Goal: Navigation & Orientation: Find specific page/section

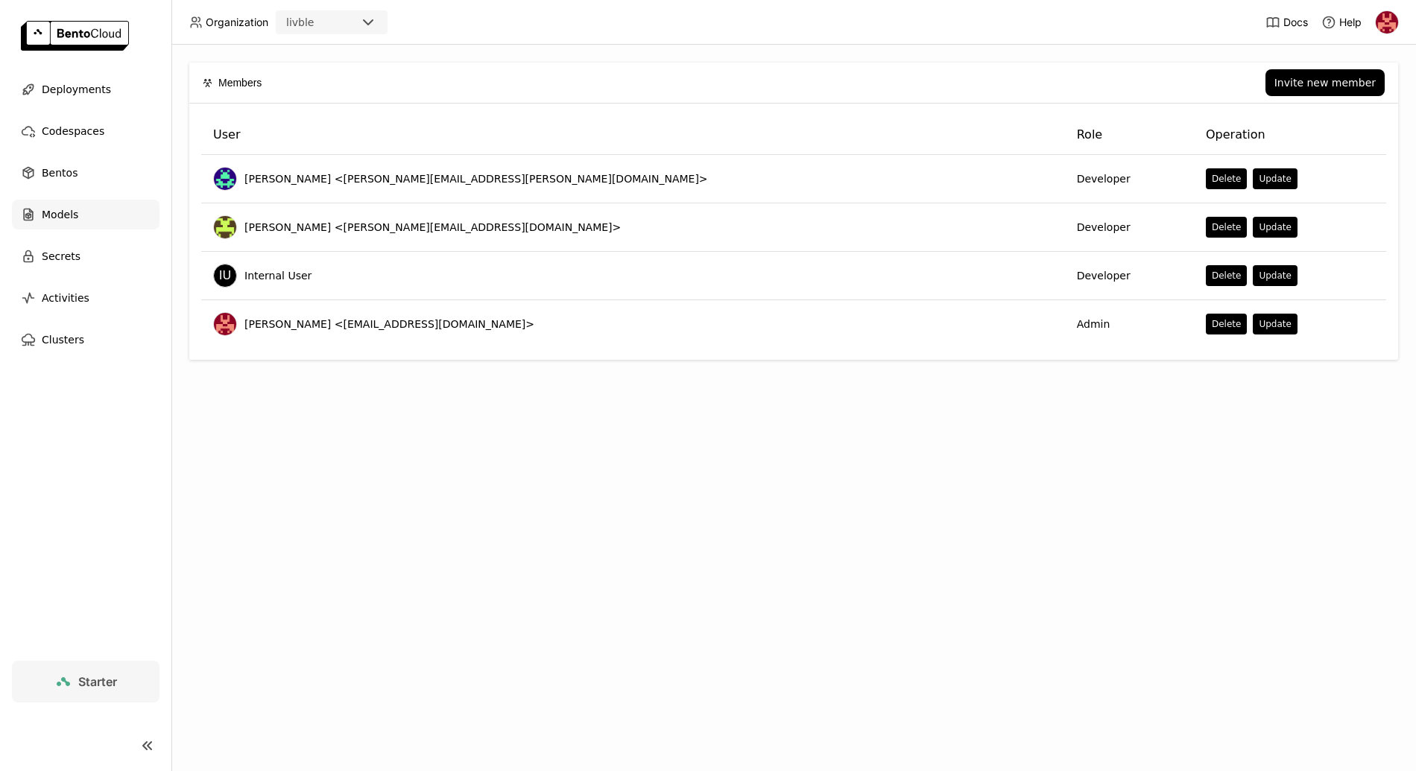
click at [66, 211] on span "Models" at bounding box center [60, 215] width 37 height 18
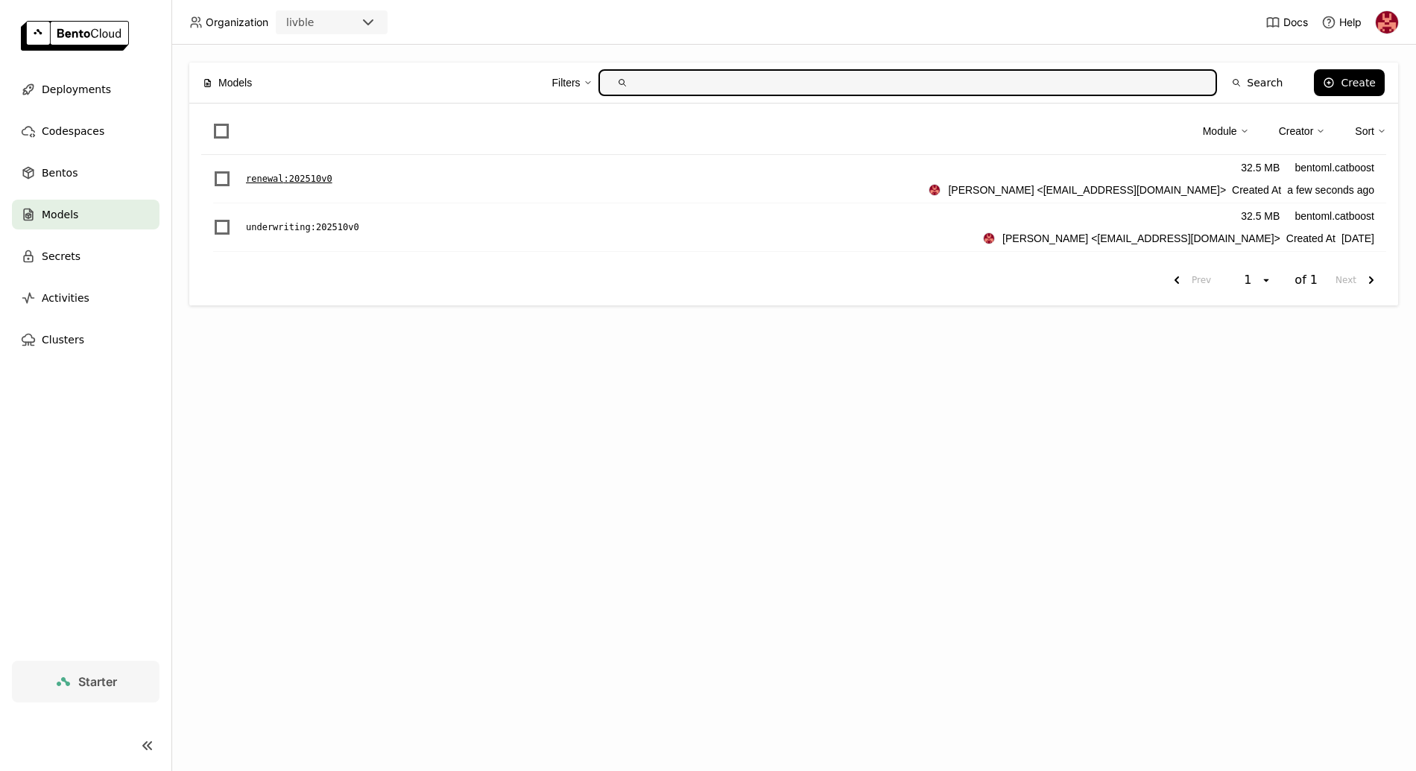
click at [320, 189] on div "renewal : 202510v0 32.5 MB bentoml.catboost [PERSON_NAME] <[EMAIL_ADDRESS][DOMA…" at bounding box center [799, 179] width 1173 height 48
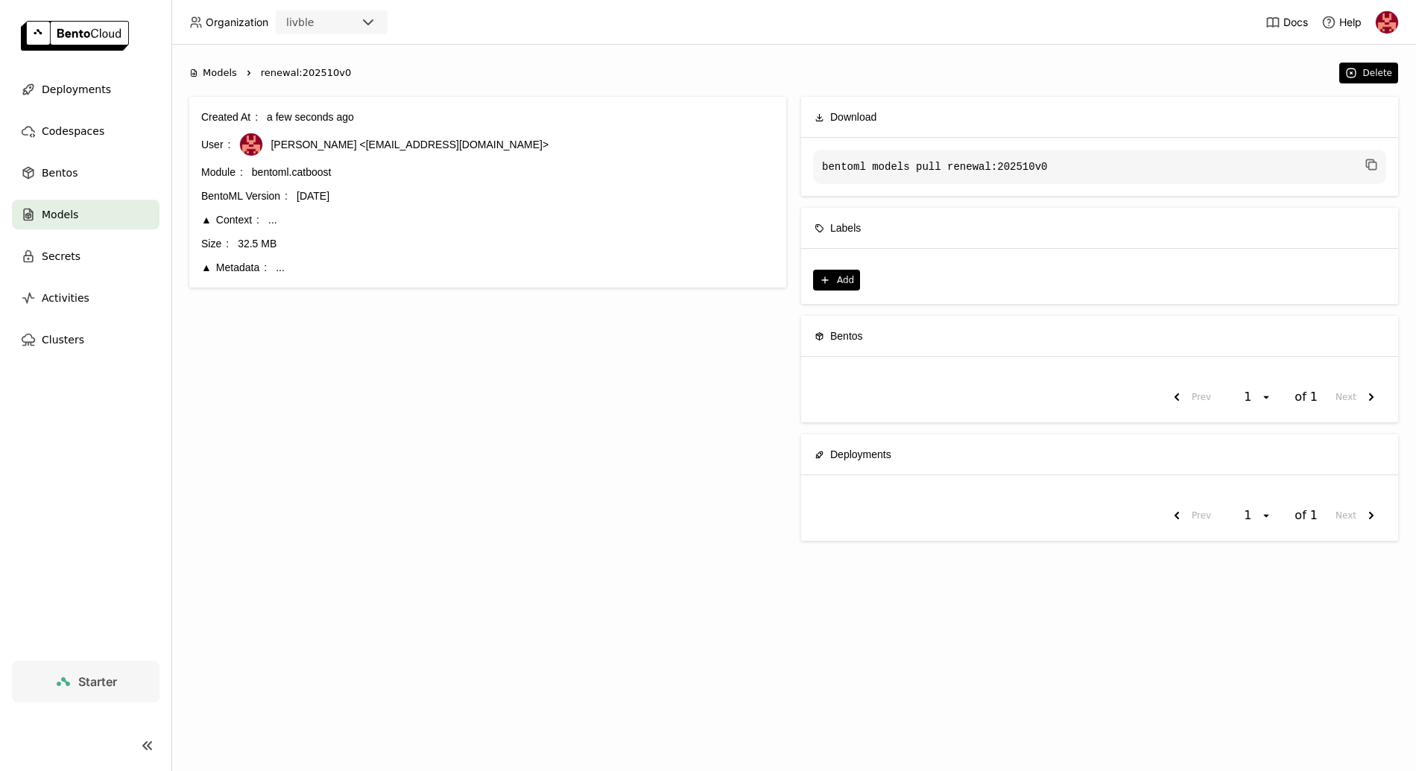
click at [204, 226] on div "Context" at bounding box center [230, 220] width 58 height 16
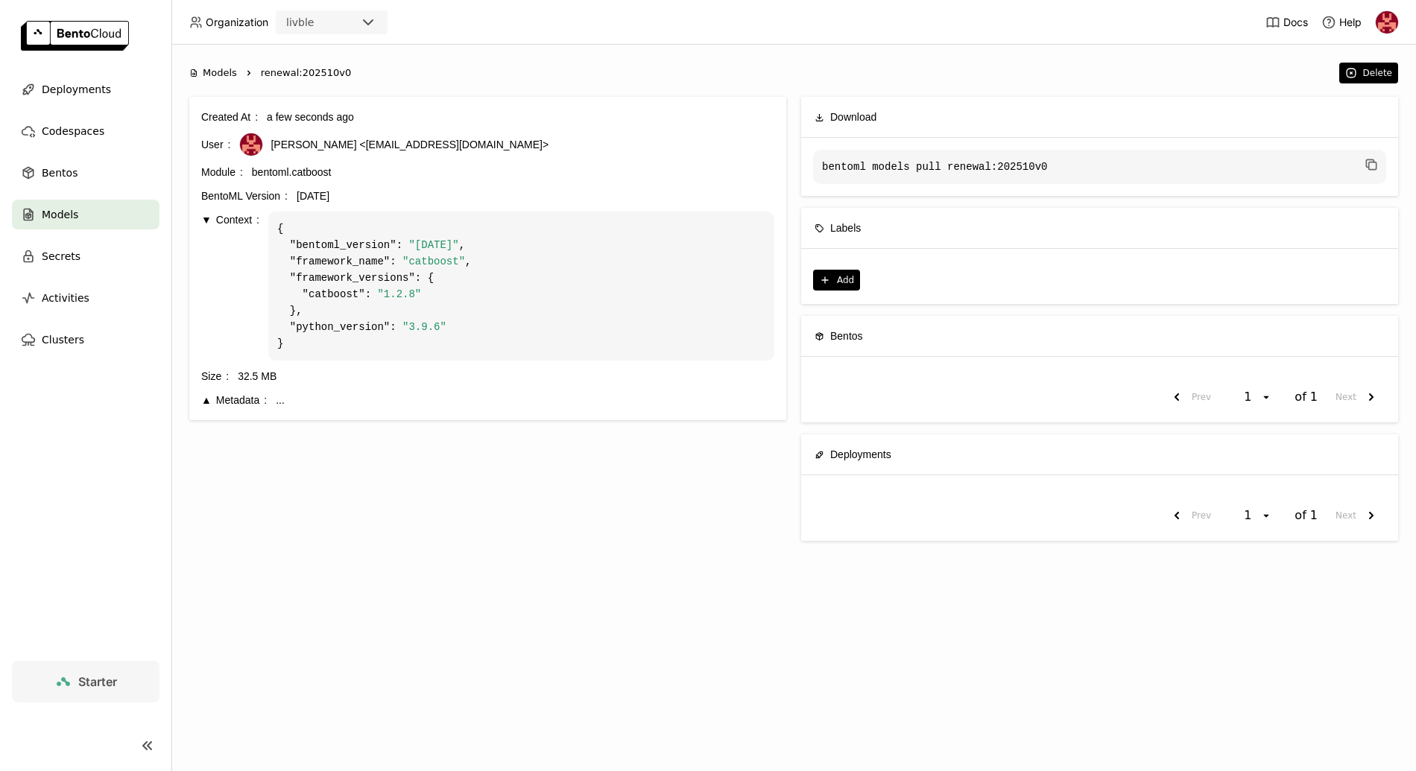
click at [205, 225] on div "Context" at bounding box center [230, 220] width 58 height 16
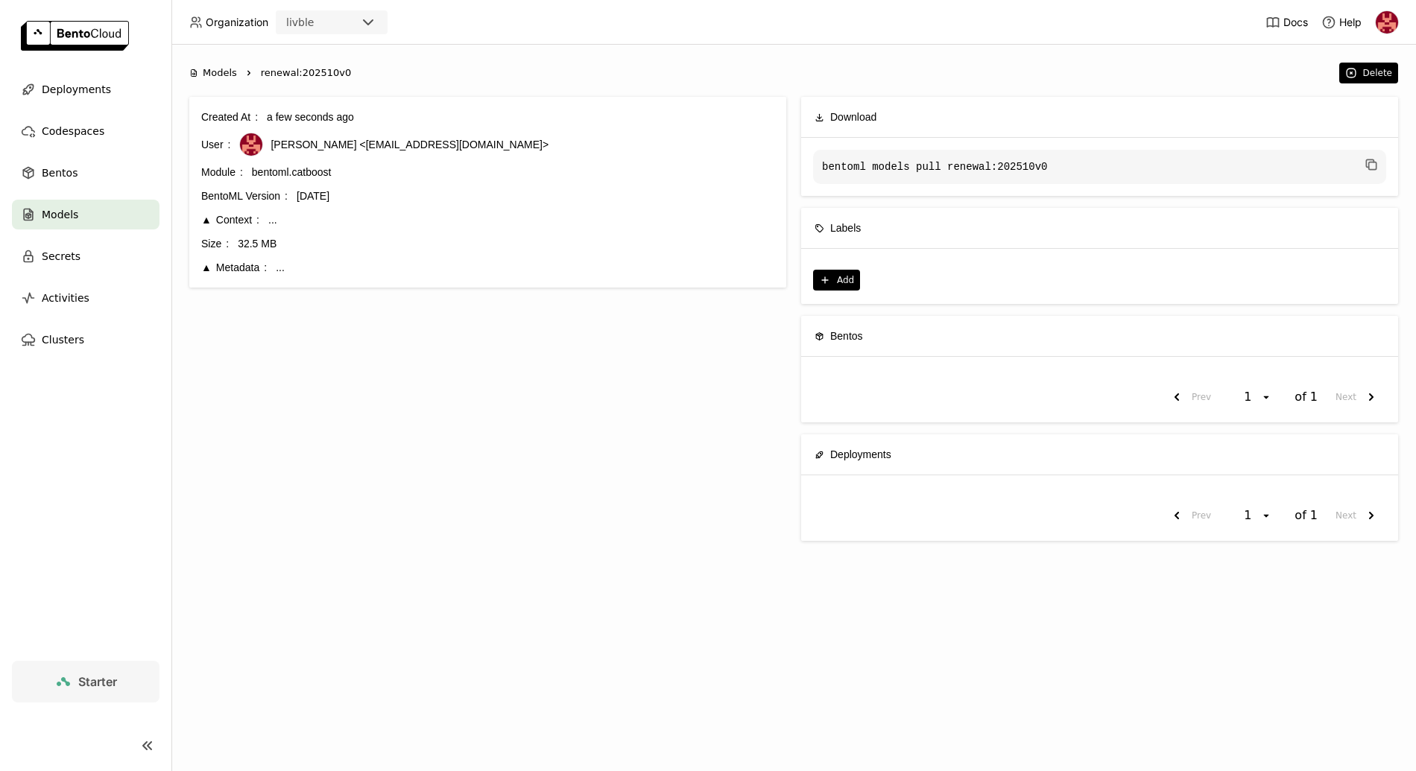
click at [205, 254] on div "Created At a few seconds ago User [PERSON_NAME] <[EMAIL_ADDRESS][DOMAIN_NAME]> …" at bounding box center [487, 192] width 573 height 167
click at [207, 263] on div "Metadata" at bounding box center [234, 267] width 66 height 16
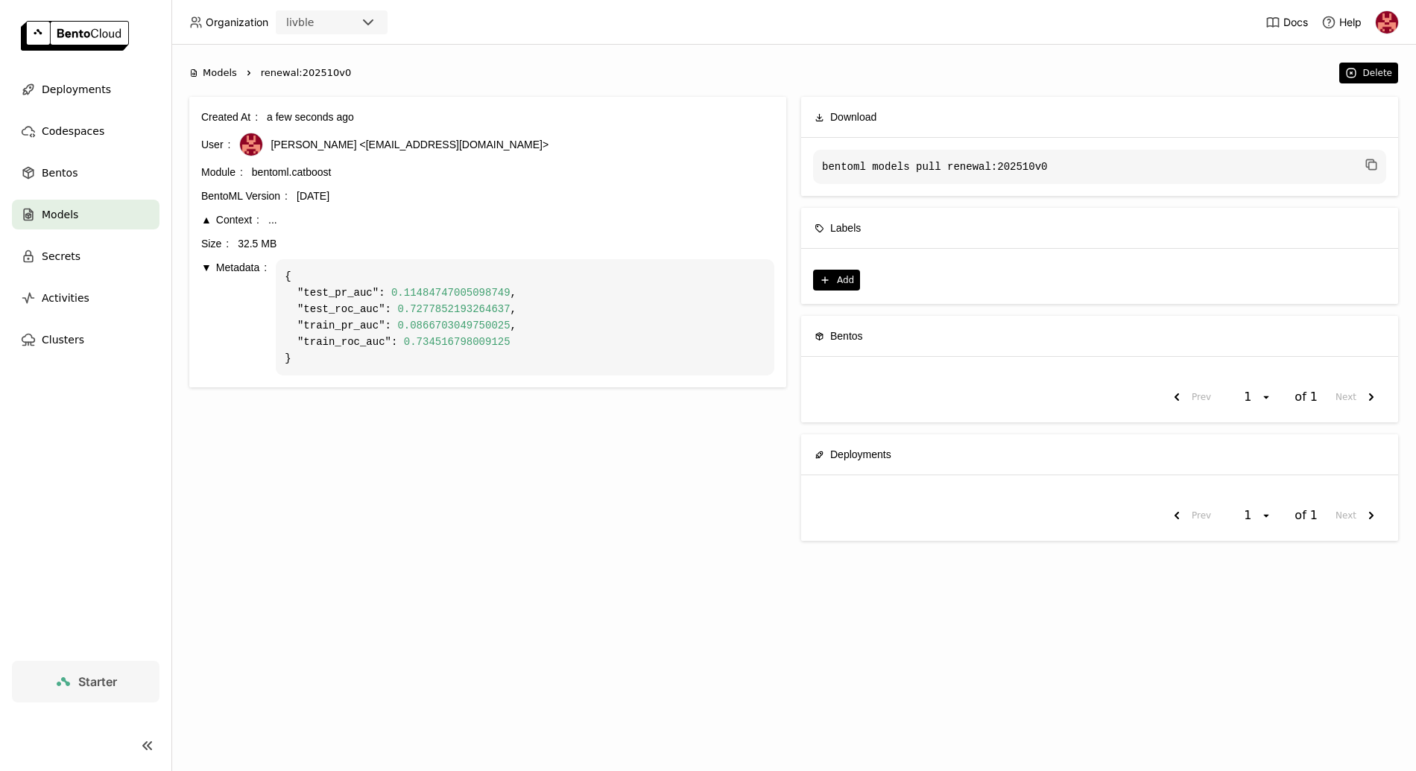
click at [117, 540] on nav "Deployments Codespaces Bentos Models Secrets Activities Clusters" at bounding box center [85, 368] width 171 height 586
click at [90, 177] on div "Bentos" at bounding box center [86, 173] width 148 height 30
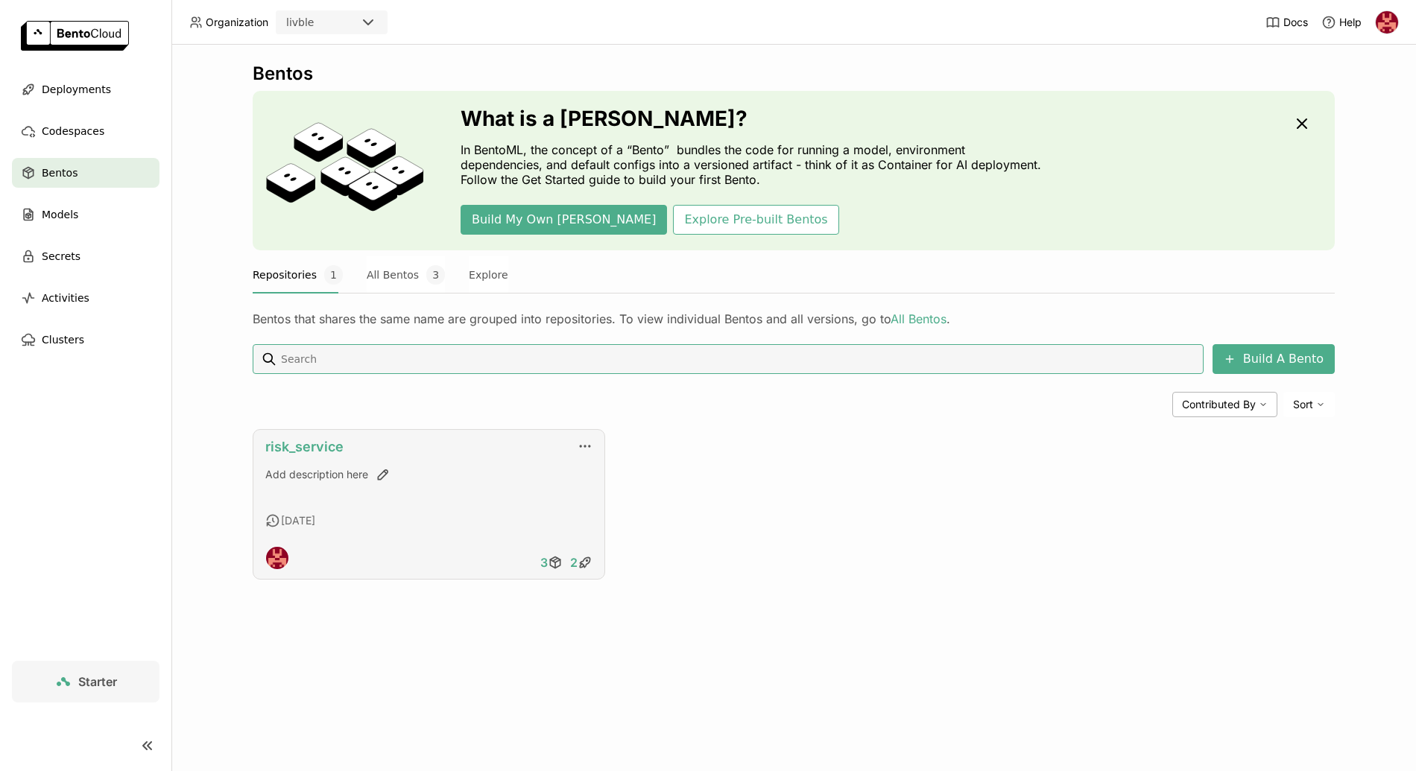
click at [311, 441] on link "risk_service" at bounding box center [304, 447] width 78 height 16
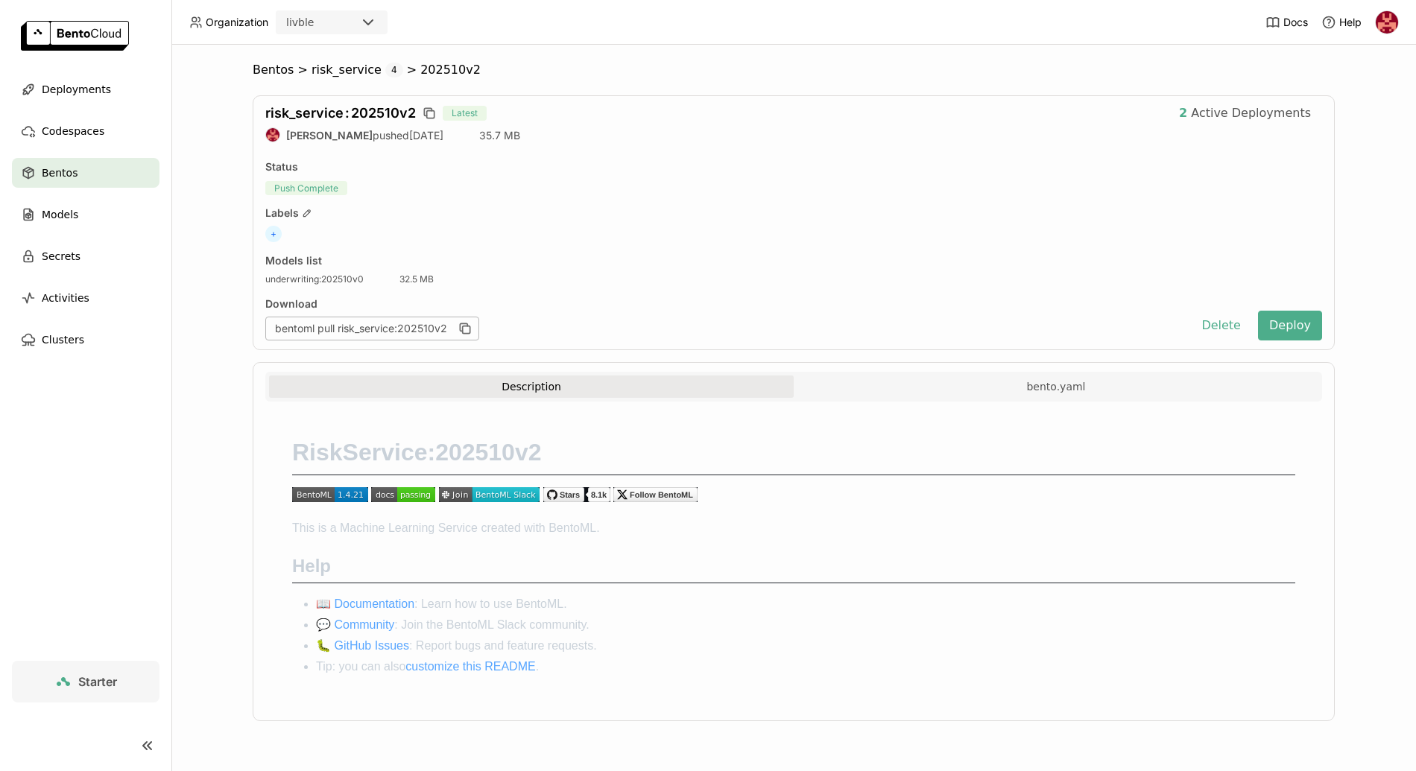
click at [86, 171] on div "Bentos" at bounding box center [86, 173] width 148 height 30
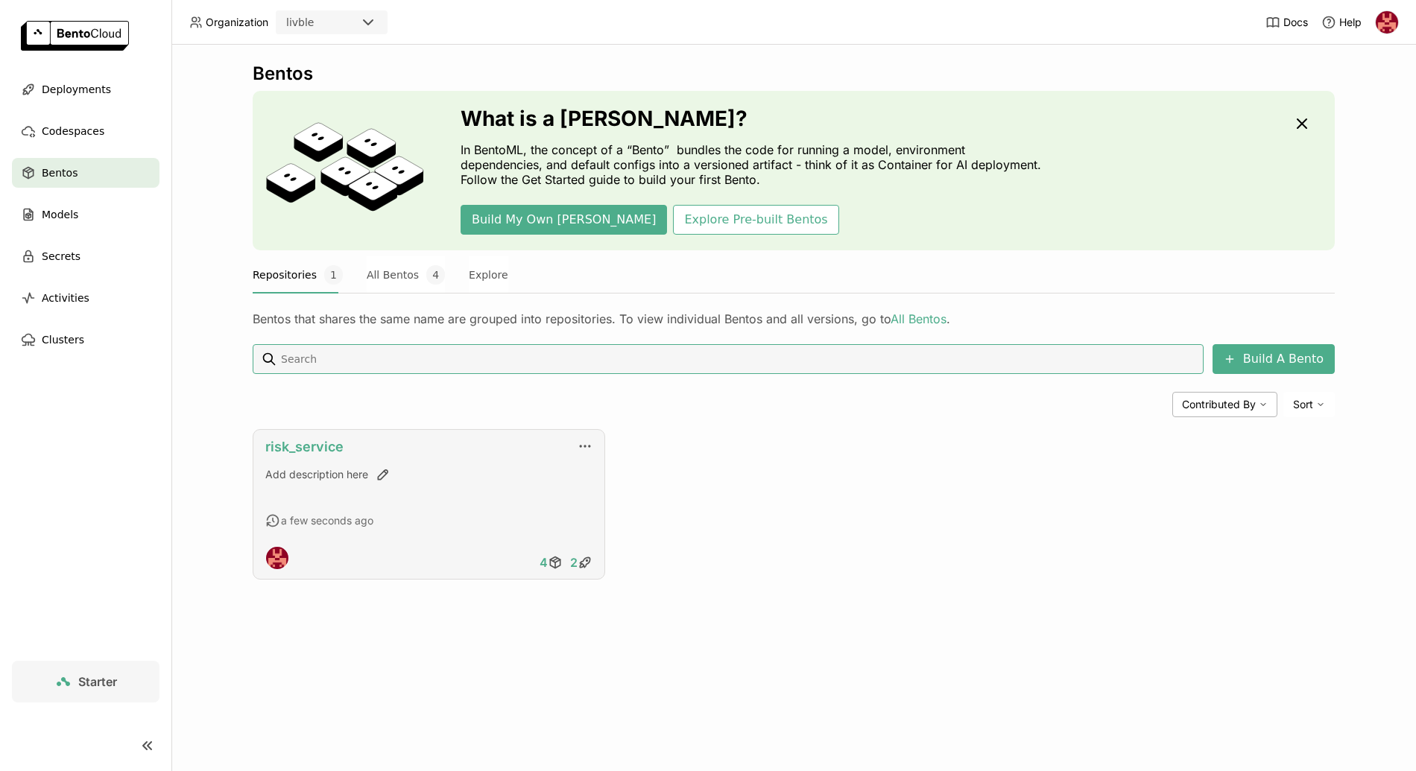
click at [316, 449] on link "risk_service" at bounding box center [304, 447] width 78 height 16
